Goal: Task Accomplishment & Management: Use online tool/utility

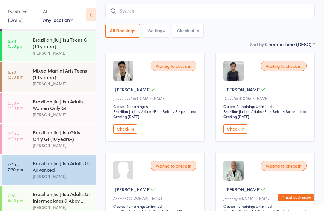
scroll to position [71, 0]
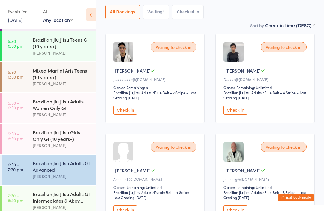
click at [241, 211] on button "Check in" at bounding box center [236, 210] width 24 height 9
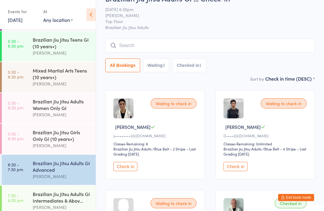
scroll to position [0, 0]
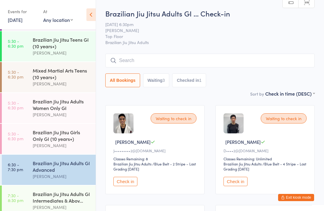
click at [237, 64] on input "search" at bounding box center [209, 61] width 209 height 14
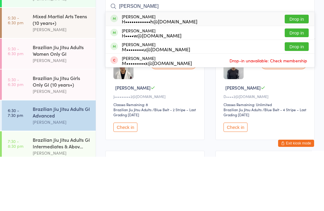
type input "[PERSON_NAME]"
click at [300, 83] on button "Drop in" at bounding box center [297, 87] width 24 height 9
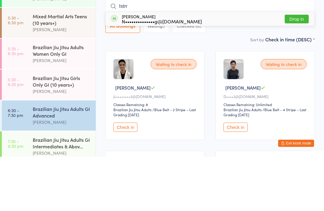
type input "Istrr"
click at [303, 69] on button "Drop in" at bounding box center [297, 73] width 24 height 9
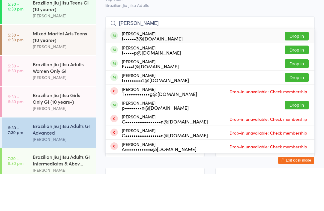
type input "[PERSON_NAME]"
click at [287, 69] on button "Drop in" at bounding box center [297, 73] width 24 height 9
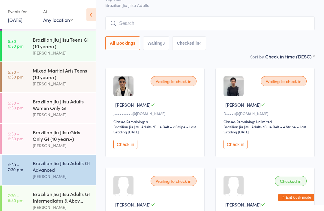
click at [145, 23] on input "search" at bounding box center [209, 24] width 209 height 14
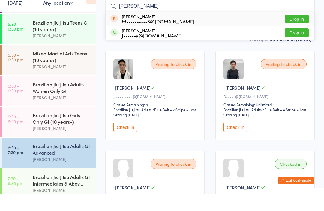
type input "[PERSON_NAME]"
click at [299, 46] on button "Drop in" at bounding box center [297, 50] width 24 height 9
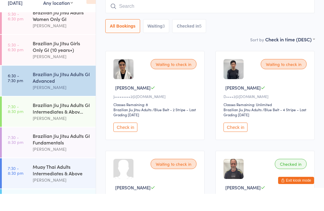
scroll to position [175, 0]
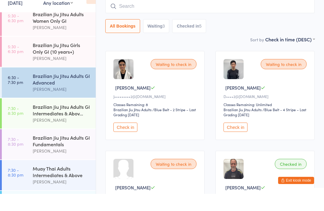
click at [158, 17] on input "search" at bounding box center [209, 24] width 209 height 14
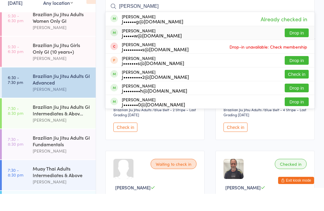
type input "[PERSON_NAME]"
click at [153, 50] on div "J•••••w@[DOMAIN_NAME]" at bounding box center [152, 52] width 60 height 5
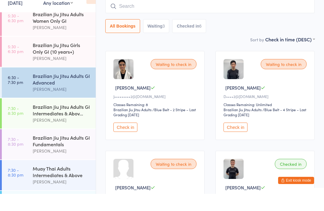
click at [166, 17] on input "search" at bounding box center [209, 24] width 209 height 14
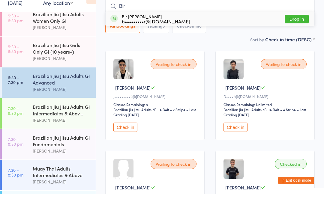
type input "Bir"
click at [299, 32] on button "Drop in" at bounding box center [297, 36] width 24 height 9
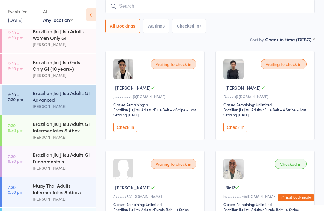
click at [184, 2] on input "search" at bounding box center [209, 6] width 209 height 14
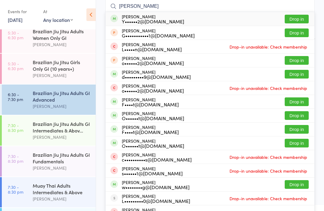
type input "[PERSON_NAME]"
click at [300, 22] on button "Drop in" at bounding box center [297, 19] width 24 height 9
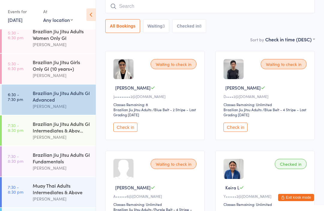
click at [161, 7] on input "search" at bounding box center [209, 6] width 209 height 14
type input "[PERSON_NAME]"
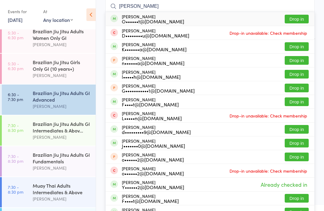
click at [300, 17] on button "Drop in" at bounding box center [297, 19] width 24 height 9
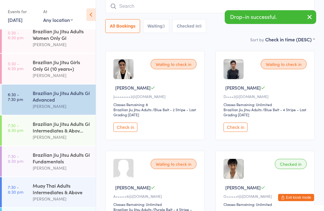
click at [306, 13] on button "button" at bounding box center [309, 18] width 13 height 14
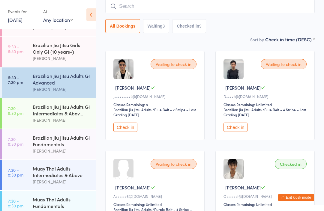
scroll to position [187, 0]
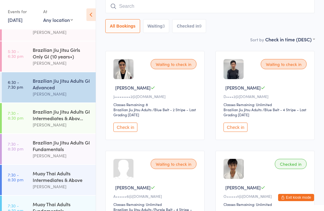
click at [125, 12] on input "search" at bounding box center [209, 6] width 209 height 14
type input "[PERSON_NAME] hi"
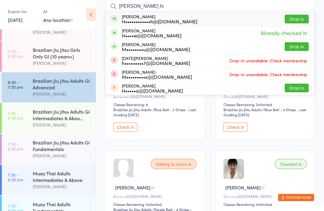
click at [300, 18] on button "Drop in" at bounding box center [297, 19] width 24 height 9
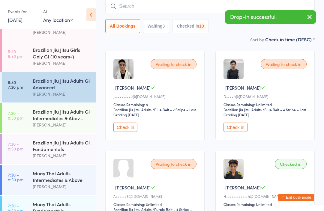
click at [65, 126] on div "[PERSON_NAME]" at bounding box center [62, 125] width 58 height 7
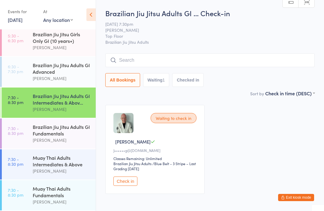
scroll to position [208, 0]
click at [64, 66] on div "Brazilian Jiu Jitsu Adults GI Advanced" at bounding box center [62, 68] width 58 height 13
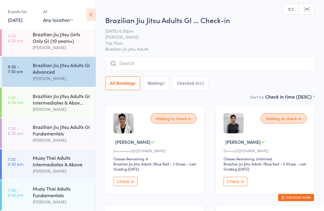
click at [172, 60] on input "search" at bounding box center [209, 64] width 209 height 14
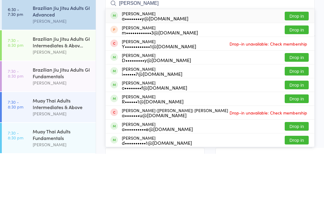
type input "[PERSON_NAME]"
click at [296, 69] on button "Drop in" at bounding box center [297, 73] width 24 height 9
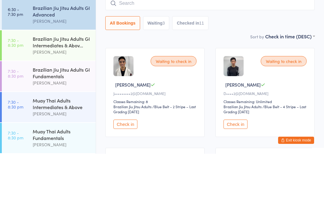
click at [60, 93] on div "Brazilian Jiu Jitsu Adults GI Intermediates & Abov..." at bounding box center [62, 99] width 58 height 13
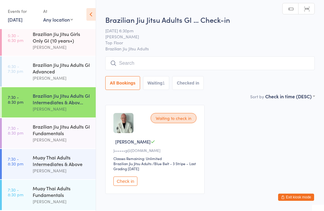
scroll to position [0, 0]
click at [141, 60] on input "search" at bounding box center [209, 63] width 209 height 14
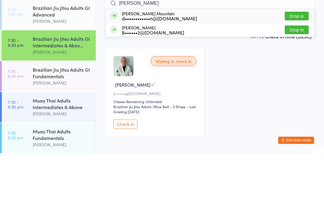
type input "[PERSON_NAME]"
click at [150, 73] on div "d••••••••••••n@[DOMAIN_NAME]" at bounding box center [159, 75] width 75 height 5
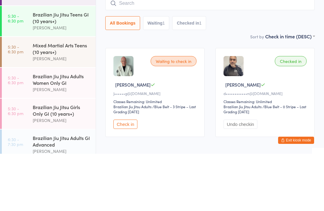
scroll to position [70, 0]
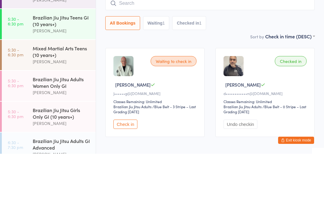
click at [58, 102] on div "Mixed Martial Arts Teens (10 years+)" at bounding box center [62, 108] width 58 height 13
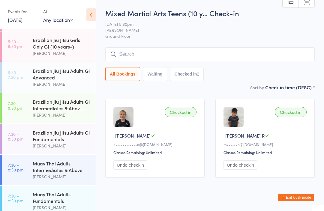
scroll to position [198, 0]
click at [78, 111] on div "Brazilian Jiu Jitsu Adults GI Intermediates & Abov..." at bounding box center [62, 104] width 58 height 13
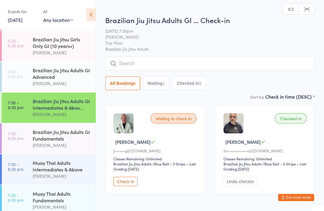
click at [272, 64] on input "search" at bounding box center [209, 64] width 209 height 14
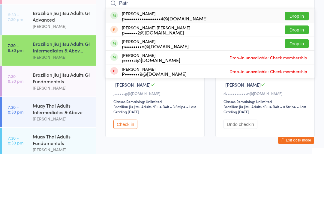
type input "Patr"
click at [300, 69] on button "Drop in" at bounding box center [297, 73] width 24 height 9
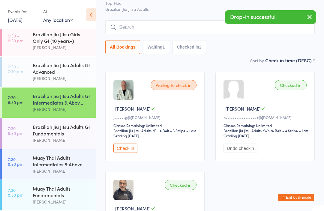
scroll to position [210, 0]
click at [87, 124] on div "Brazilian Jiu Jitsu Adults GI Fundamentals" at bounding box center [62, 130] width 58 height 13
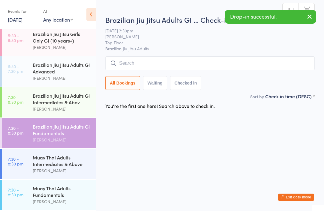
click at [79, 96] on div "Brazilian Jiu Jitsu Adults GI Intermediates & Abov..." at bounding box center [62, 99] width 58 height 13
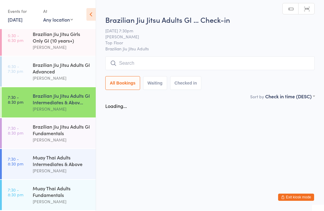
click at [78, 62] on div "Brazilian Jiu Jitsu Adults GI Advanced" at bounding box center [62, 68] width 58 height 13
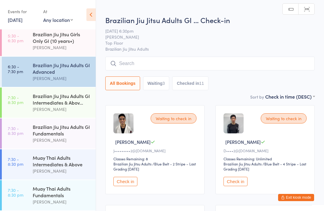
click at [296, 62] on input "search" at bounding box center [209, 64] width 209 height 14
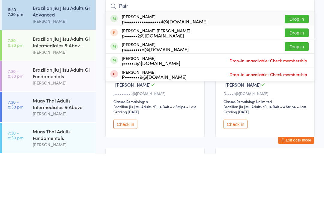
type input "Patr"
click at [288, 72] on button "Drop in" at bounding box center [297, 76] width 24 height 9
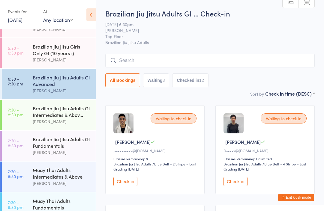
click at [35, 180] on div "Muay Thai Adults Intermediates & Above" at bounding box center [62, 173] width 58 height 13
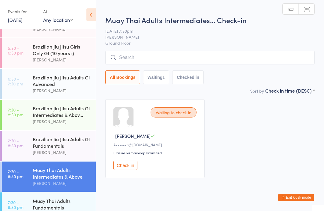
click at [177, 58] on input "search" at bounding box center [209, 58] width 209 height 14
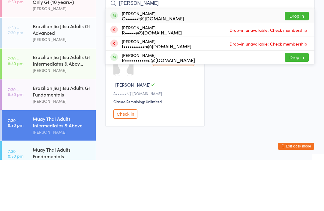
type input "[PERSON_NAME]"
click at [295, 63] on button "Drop in" at bounding box center [297, 67] width 24 height 9
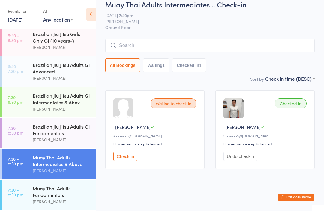
scroll to position [210, 0]
click at [73, 132] on div "Brazilian Jiu Jitsu Adults GI Fundamentals" at bounding box center [62, 130] width 58 height 13
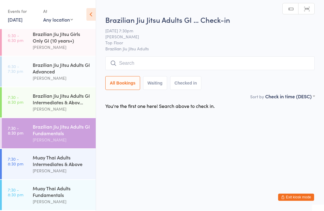
click at [230, 63] on input "search" at bounding box center [209, 64] width 209 height 14
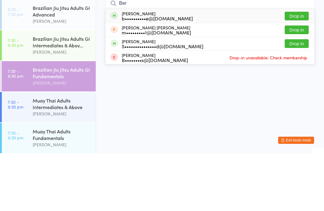
type input "Ber"
click at [298, 69] on button "Drop in" at bounding box center [297, 73] width 24 height 9
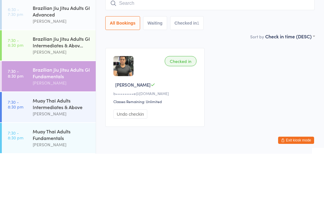
click at [53, 106] on div "[PERSON_NAME]" at bounding box center [62, 109] width 58 height 7
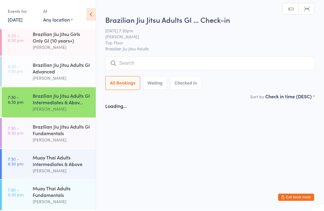
scroll to position [0, 0]
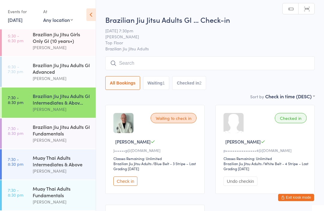
click at [155, 61] on input "search" at bounding box center [209, 63] width 209 height 14
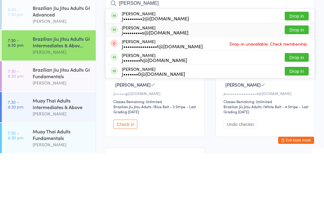
type input "[PERSON_NAME]"
click at [195, 80] on div "[PERSON_NAME] j•••••••••s@[DOMAIN_NAME] Drop in" at bounding box center [210, 87] width 209 height 14
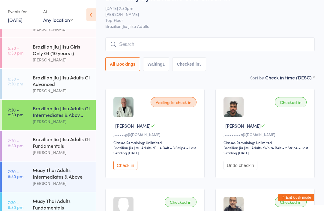
scroll to position [17, 0]
click at [209, 47] on input "search" at bounding box center [209, 44] width 209 height 14
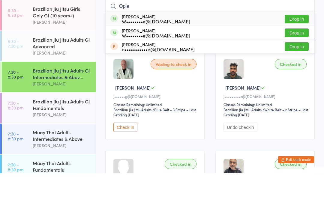
type input "Opie"
click at [300, 67] on button "Drop in" at bounding box center [297, 71] width 24 height 9
